Goal: Information Seeking & Learning: Learn about a topic

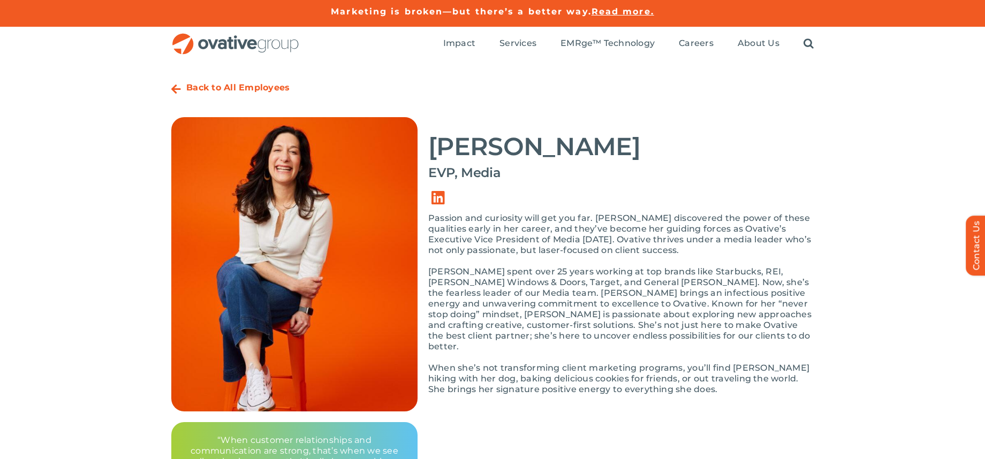
click at [186, 88] on strong "Back to All Employees" at bounding box center [237, 87] width 103 height 10
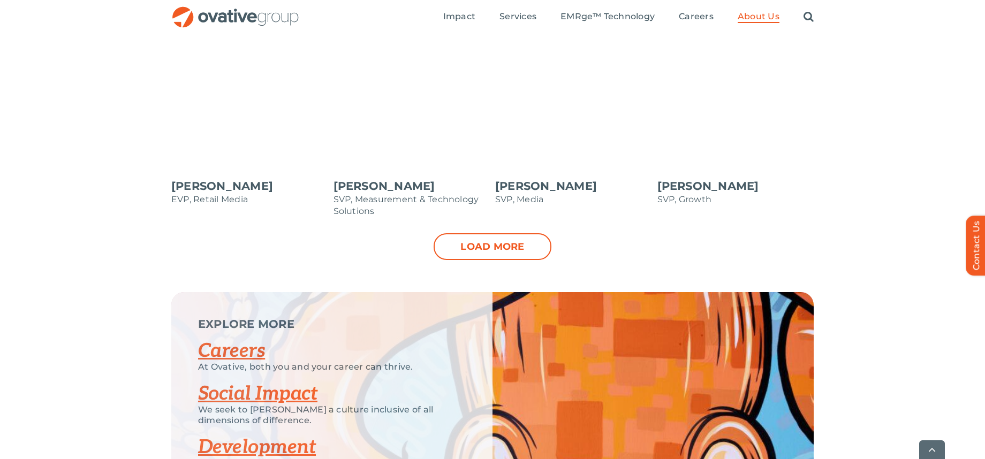
scroll to position [1163, 0]
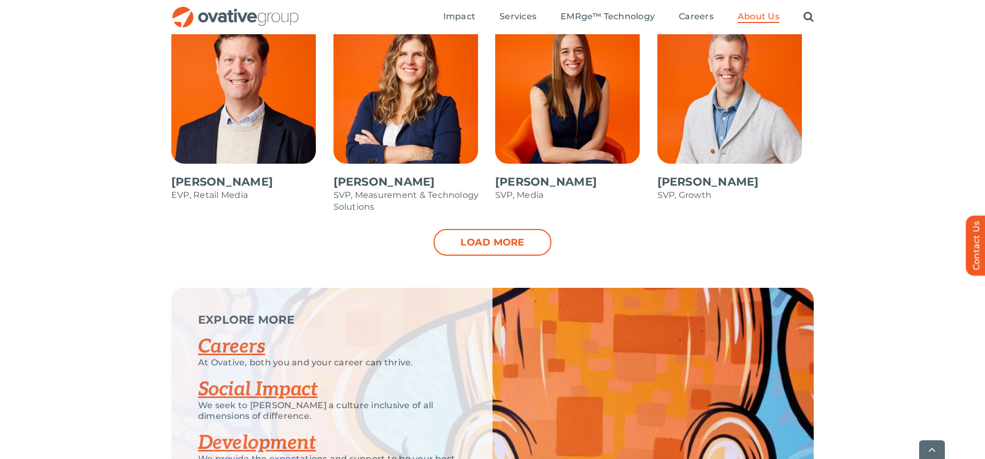
click at [702, 149] on span at bounding box center [735, 115] width 157 height 193
click at [393, 155] on span at bounding box center [411, 121] width 157 height 204
click at [395, 146] on span at bounding box center [411, 121] width 157 height 204
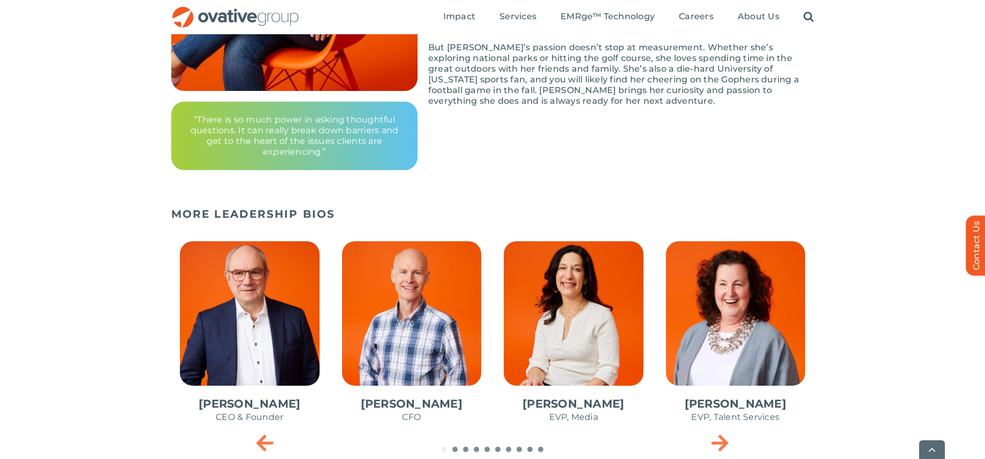
scroll to position [441, 0]
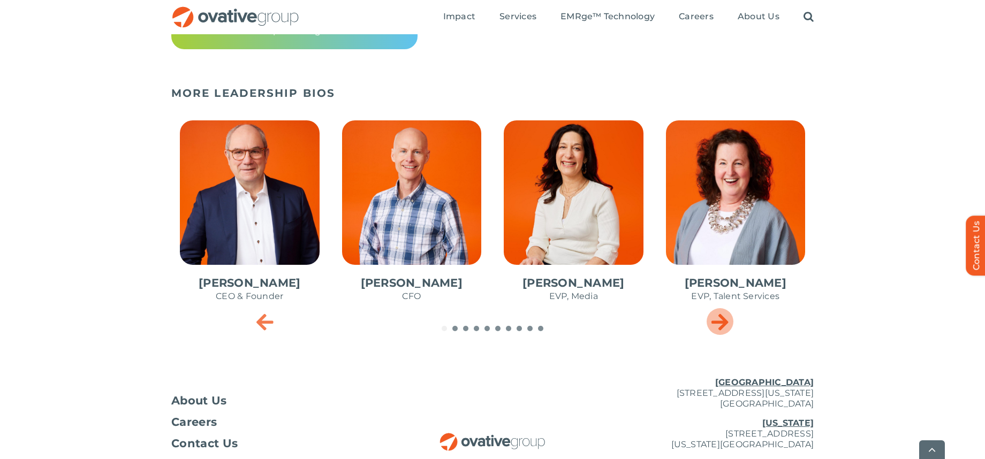
click at [716, 321] on icon "Next slide" at bounding box center [719, 321] width 17 height 21
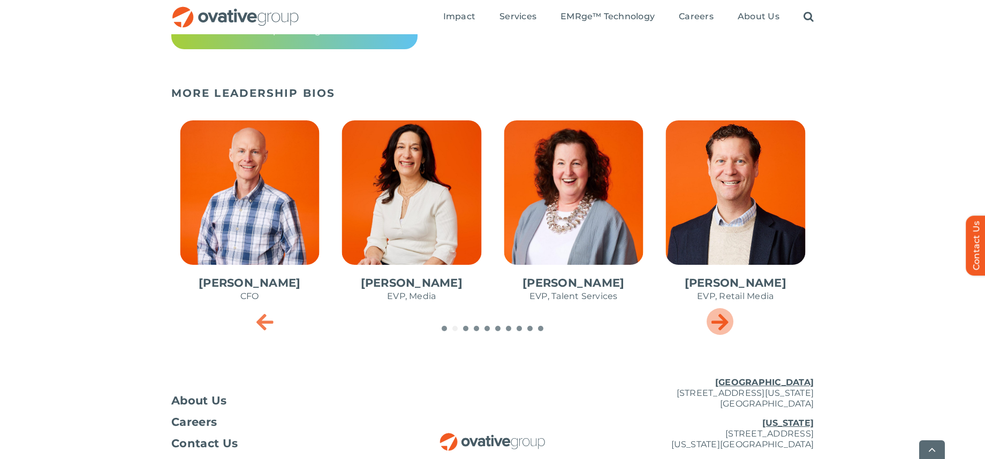
click at [716, 321] on icon "Next slide" at bounding box center [719, 321] width 17 height 21
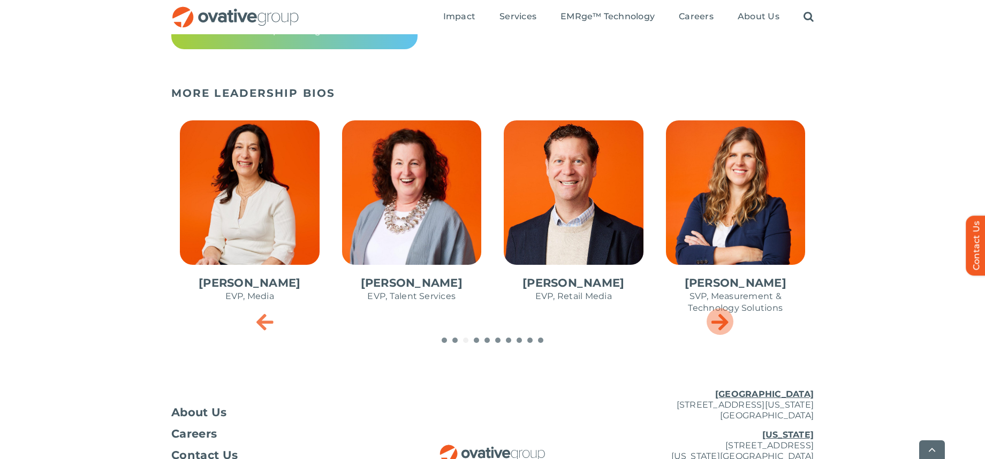
click at [716, 321] on icon "Next slide" at bounding box center [719, 321] width 17 height 21
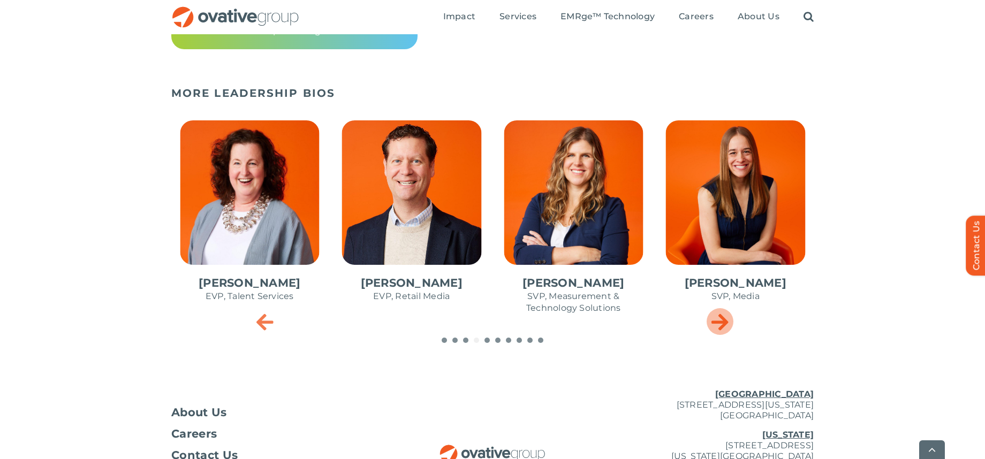
click at [716, 321] on icon "Next slide" at bounding box center [719, 321] width 17 height 21
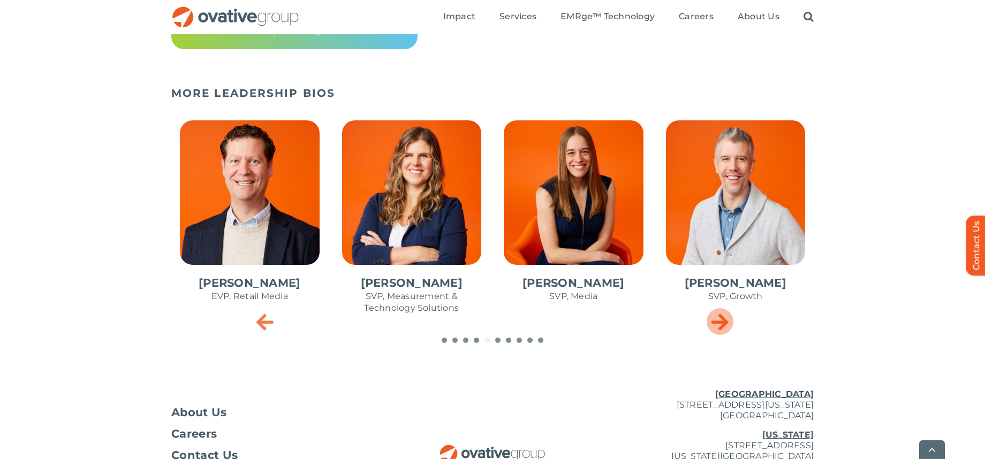
click at [716, 321] on icon "Next slide" at bounding box center [719, 321] width 17 height 21
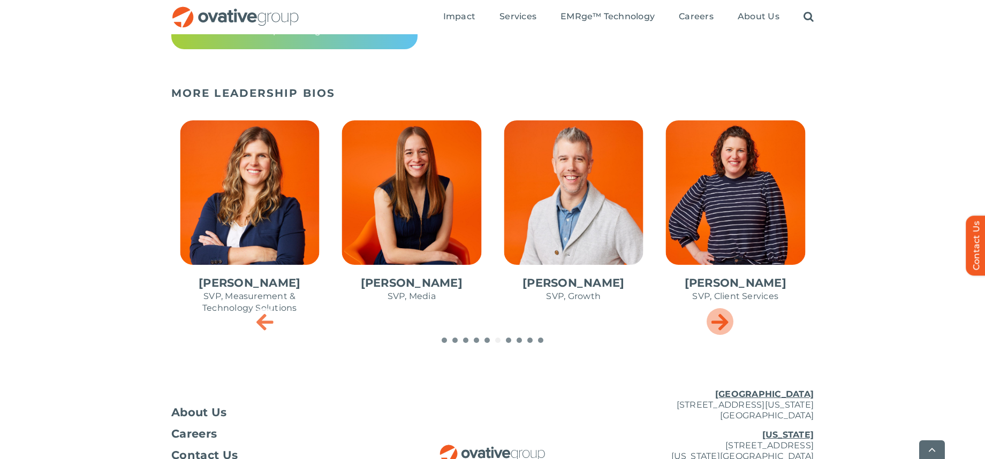
click at [716, 321] on icon "Next slide" at bounding box center [719, 321] width 17 height 21
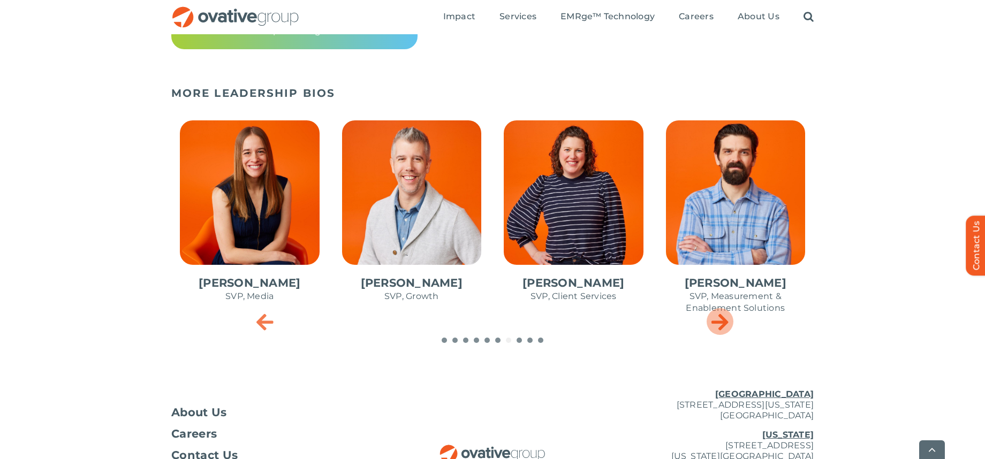
click at [716, 321] on icon "Next slide" at bounding box center [719, 321] width 17 height 21
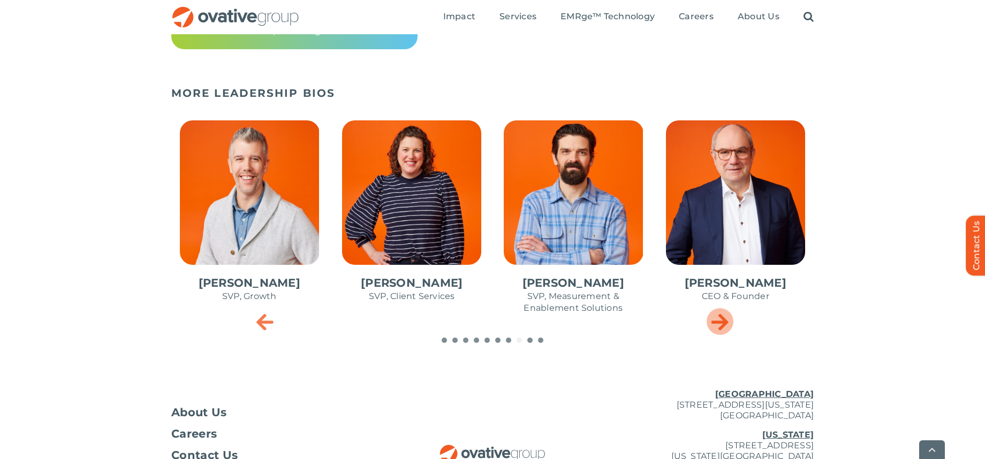
click at [716, 321] on icon "Next slide" at bounding box center [719, 321] width 17 height 21
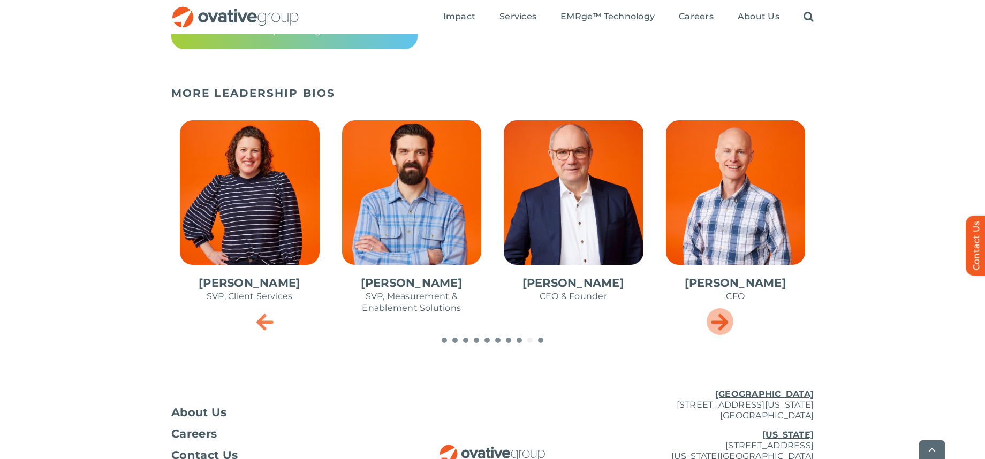
click at [716, 321] on icon "Next slide" at bounding box center [719, 321] width 17 height 21
